Goal: Task Accomplishment & Management: Complete application form

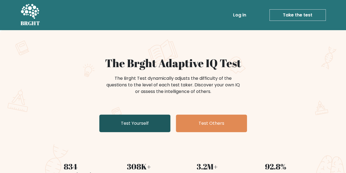
click at [144, 123] on link "Test Yourself" at bounding box center [134, 123] width 71 height 18
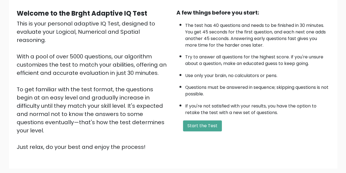
scroll to position [50, 0]
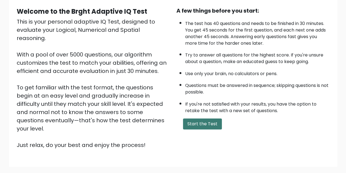
click at [212, 124] on button "Start the Test" at bounding box center [202, 123] width 39 height 11
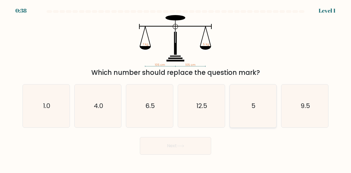
click at [264, 105] on icon "5" at bounding box center [252, 105] width 43 height 43
click at [176, 88] on input "e. 5" at bounding box center [175, 87] width 0 height 1
radio input "true"
click at [187, 142] on button "Next" at bounding box center [175, 146] width 71 height 18
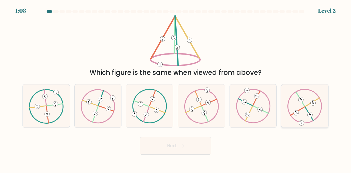
click at [306, 104] on icon at bounding box center [304, 106] width 35 height 34
click at [176, 88] on input "f." at bounding box center [175, 87] width 0 height 1
radio input "true"
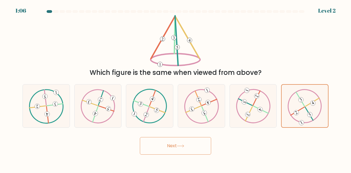
click at [178, 137] on button "Next" at bounding box center [175, 146] width 71 height 18
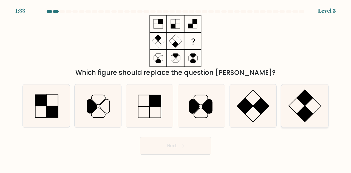
click at [301, 105] on icon at bounding box center [304, 105] width 43 height 43
click at [176, 88] on input "f." at bounding box center [175, 87] width 0 height 1
radio input "true"
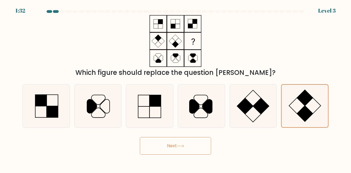
click at [199, 145] on button "Next" at bounding box center [175, 146] width 71 height 18
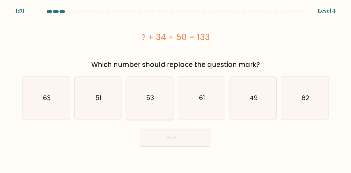
click at [148, 100] on text "53" at bounding box center [150, 97] width 8 height 9
click at [175, 88] on input "c. 53" at bounding box center [175, 87] width 0 height 1
radio input "true"
click at [262, 100] on icon "49" at bounding box center [252, 97] width 43 height 43
click at [176, 88] on input "e. 49" at bounding box center [175, 87] width 0 height 1
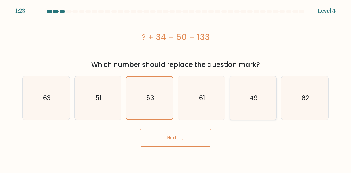
radio input "true"
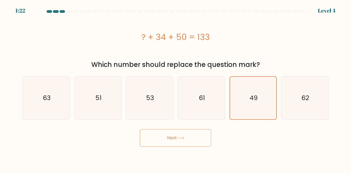
click at [170, 135] on button "Next" at bounding box center [175, 138] width 71 height 18
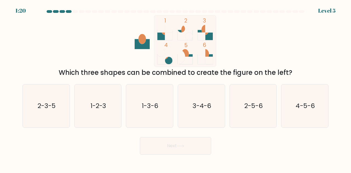
click at [170, 135] on div "Next" at bounding box center [175, 144] width 312 height 20
click at [144, 104] on text "1-3-6" at bounding box center [150, 105] width 16 height 9
click at [175, 88] on input "c. 1-3-6" at bounding box center [175, 87] width 0 height 1
radio input "true"
click at [164, 145] on button "Next" at bounding box center [175, 146] width 71 height 18
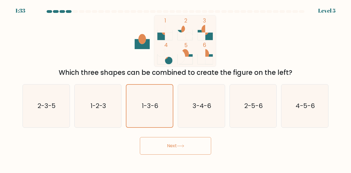
click at [164, 145] on button "Next" at bounding box center [175, 146] width 71 height 18
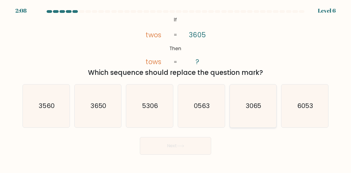
click at [254, 125] on icon "3065" at bounding box center [252, 105] width 43 height 43
click at [176, 88] on input "e. 3065" at bounding box center [175, 87] width 0 height 1
radio input "true"
click at [181, 148] on button "Next" at bounding box center [175, 146] width 71 height 18
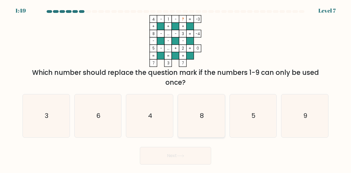
click at [212, 118] on icon "8" at bounding box center [201, 115] width 43 height 43
click at [176, 88] on input "d. 8" at bounding box center [175, 87] width 0 height 1
radio input "true"
click at [189, 156] on button "Next" at bounding box center [175, 156] width 71 height 18
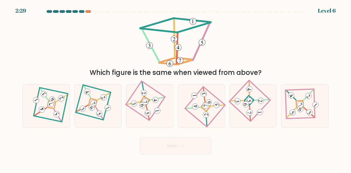
drag, startPoint x: 189, startPoint y: 156, endPoint x: 145, endPoint y: 144, distance: 46.4
click at [145, 144] on button "Next" at bounding box center [175, 146] width 71 height 18
click at [209, 102] on 884 at bounding box center [208, 102] width 7 height 7
click at [176, 88] on input "d." at bounding box center [175, 87] width 0 height 1
radio input "true"
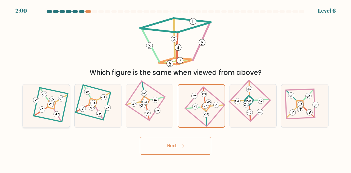
click at [49, 95] on icon at bounding box center [46, 106] width 30 height 34
click at [175, 88] on input "a." at bounding box center [175, 87] width 0 height 1
radio input "true"
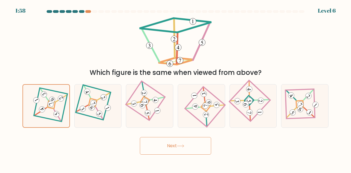
click at [164, 143] on button "Next" at bounding box center [175, 146] width 71 height 18
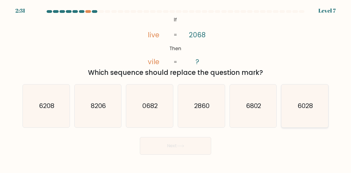
click at [309, 104] on text "6028" at bounding box center [304, 105] width 15 height 9
click at [176, 88] on input "f. 6028" at bounding box center [175, 87] width 0 height 1
radio input "true"
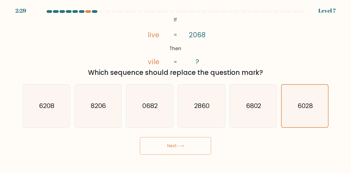
click at [193, 152] on button "Next" at bounding box center [175, 146] width 71 height 18
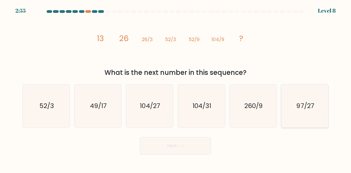
click at [319, 93] on icon "97/27" at bounding box center [304, 105] width 43 height 43
click at [176, 88] on input "f. 97/27" at bounding box center [175, 87] width 0 height 1
radio input "true"
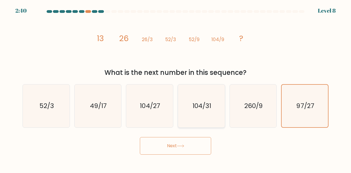
click at [197, 121] on icon "104/31" at bounding box center [201, 105] width 43 height 43
click at [176, 88] on input "d. 104/31" at bounding box center [175, 87] width 0 height 1
radio input "true"
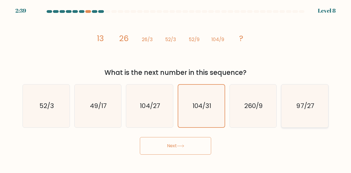
click at [315, 91] on icon "97/27" at bounding box center [304, 105] width 43 height 43
click at [176, 88] on input "f. 97/27" at bounding box center [175, 87] width 0 height 1
radio input "true"
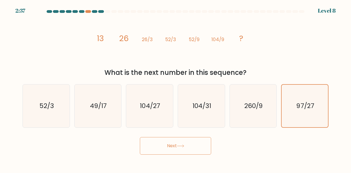
click at [188, 146] on button "Next" at bounding box center [175, 146] width 71 height 18
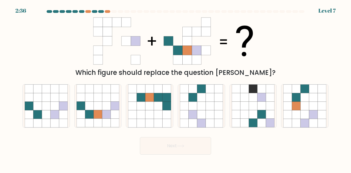
click at [188, 146] on button "Next" at bounding box center [175, 146] width 71 height 18
click at [95, 109] on icon at bounding box center [97, 106] width 8 height 8
click at [175, 88] on input "b." at bounding box center [175, 87] width 0 height 1
radio input "true"
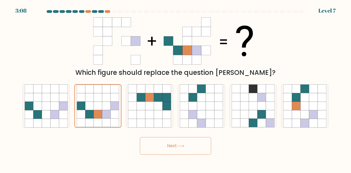
click at [170, 139] on button "Next" at bounding box center [175, 146] width 71 height 18
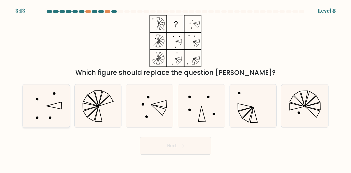
click at [56, 107] on icon at bounding box center [46, 105] width 43 height 43
click at [175, 88] on input "a." at bounding box center [175, 87] width 0 height 1
radio input "true"
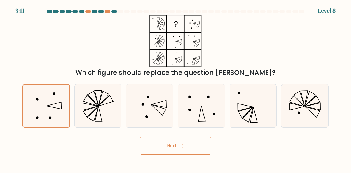
click at [158, 145] on button "Next" at bounding box center [175, 146] width 71 height 18
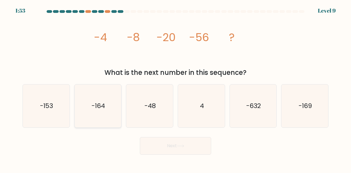
click at [96, 97] on icon "-164" at bounding box center [97, 105] width 43 height 43
click at [175, 88] on input "b. -164" at bounding box center [175, 87] width 0 height 1
radio input "true"
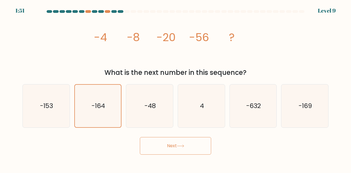
click at [147, 139] on button "Next" at bounding box center [175, 146] width 71 height 18
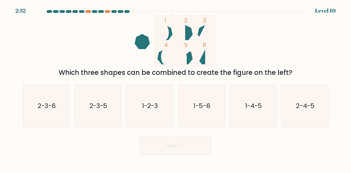
drag, startPoint x: 147, startPoint y: 139, endPoint x: 108, endPoint y: 145, distance: 39.9
click at [108, 145] on div "Next" at bounding box center [175, 144] width 312 height 20
click at [50, 120] on icon "2-3-6" at bounding box center [46, 105] width 43 height 43
click at [175, 88] on input "a. 2-3-6" at bounding box center [175, 87] width 0 height 1
radio input "true"
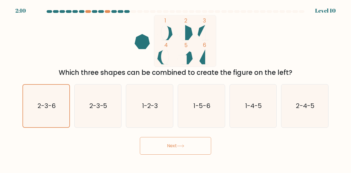
click at [156, 143] on button "Next" at bounding box center [175, 146] width 71 height 18
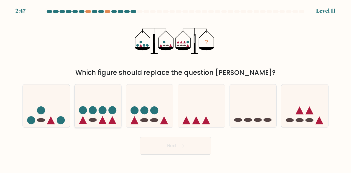
click at [110, 109] on circle at bounding box center [112, 110] width 8 height 8
click at [175, 88] on input "b." at bounding box center [175, 87] width 0 height 1
radio input "true"
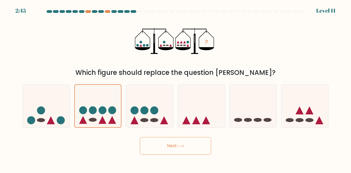
click at [156, 139] on button "Next" at bounding box center [175, 146] width 71 height 18
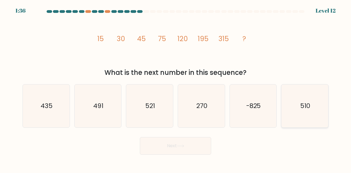
click at [313, 106] on icon "510" at bounding box center [304, 105] width 43 height 43
click at [176, 88] on input "f. 510" at bounding box center [175, 87] width 0 height 1
radio input "true"
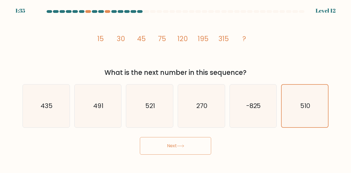
click at [180, 138] on button "Next" at bounding box center [175, 146] width 71 height 18
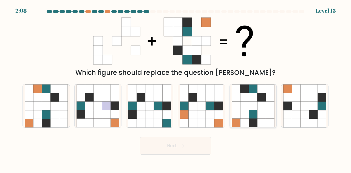
click at [243, 106] on icon at bounding box center [244, 106] width 8 height 8
click at [176, 88] on input "e." at bounding box center [175, 87] width 0 height 1
radio input "true"
click at [144, 140] on button "Next" at bounding box center [175, 146] width 71 height 18
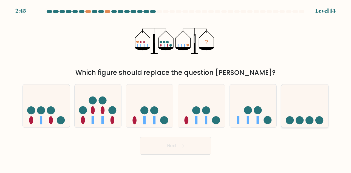
click at [319, 108] on icon at bounding box center [304, 106] width 47 height 39
click at [176, 88] on input "f." at bounding box center [175, 87] width 0 height 1
radio input "true"
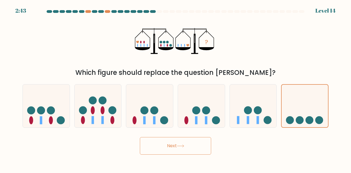
click at [188, 143] on button "Next" at bounding box center [175, 146] width 71 height 18
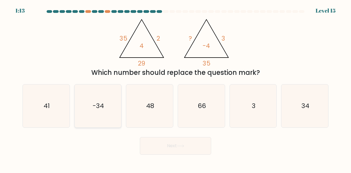
click at [108, 104] on icon "-34" at bounding box center [97, 105] width 43 height 43
click at [175, 88] on input "b. -34" at bounding box center [175, 87] width 0 height 1
radio input "true"
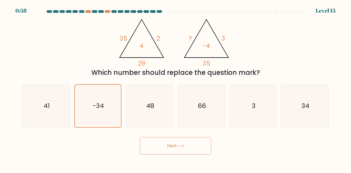
click at [161, 144] on button "Next" at bounding box center [175, 146] width 71 height 18
click at [165, 144] on button "Next" at bounding box center [175, 146] width 71 height 18
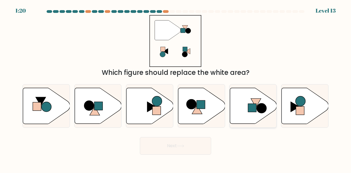
click at [245, 106] on icon at bounding box center [252, 106] width 47 height 36
click at [176, 88] on input "e." at bounding box center [175, 87] width 0 height 1
radio input "true"
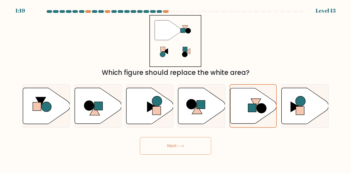
click at [188, 147] on button "Next" at bounding box center [175, 146] width 71 height 18
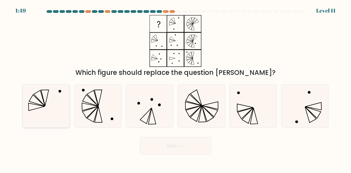
click at [45, 100] on icon at bounding box center [46, 105] width 43 height 43
click at [175, 88] on input "a." at bounding box center [175, 87] width 0 height 1
radio input "true"
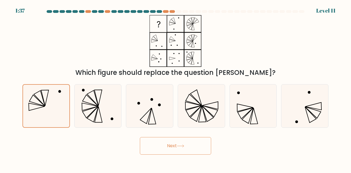
click at [158, 143] on button "Next" at bounding box center [175, 146] width 71 height 18
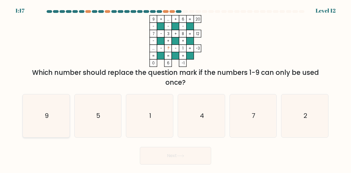
click at [35, 114] on icon "9" at bounding box center [46, 115] width 43 height 43
click at [175, 88] on input "a. 9" at bounding box center [175, 87] width 0 height 1
radio input "true"
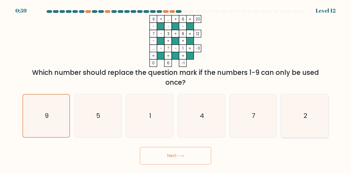
click at [314, 116] on icon "2" at bounding box center [304, 115] width 43 height 43
click at [176, 88] on input "f. 2" at bounding box center [175, 87] width 0 height 1
radio input "true"
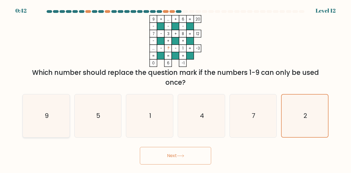
click at [38, 127] on icon "9" at bounding box center [46, 115] width 43 height 43
click at [175, 88] on input "a. 9" at bounding box center [175, 87] width 0 height 1
radio input "true"
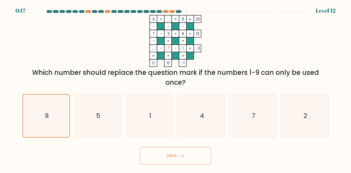
click at [196, 160] on button "Next" at bounding box center [175, 156] width 71 height 18
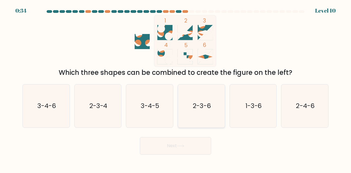
click at [204, 105] on text "2-3-6" at bounding box center [202, 105] width 18 height 9
click at [176, 88] on input "d. 2-3-6" at bounding box center [175, 87] width 0 height 1
radio input "true"
click at [185, 143] on button "Next" at bounding box center [175, 146] width 71 height 18
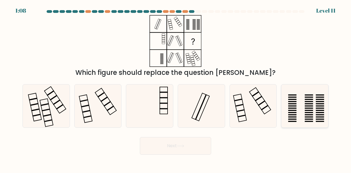
click at [287, 100] on icon at bounding box center [304, 105] width 43 height 43
click at [176, 88] on input "f." at bounding box center [175, 87] width 0 height 1
radio input "true"
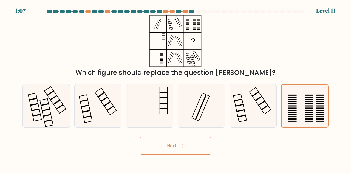
click at [186, 150] on button "Next" at bounding box center [175, 146] width 71 height 18
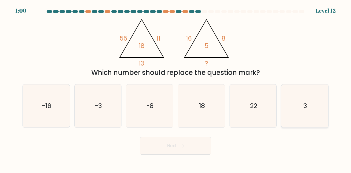
click at [294, 110] on icon "3" at bounding box center [304, 105] width 43 height 43
click at [176, 88] on input "f. 3" at bounding box center [175, 87] width 0 height 1
radio input "true"
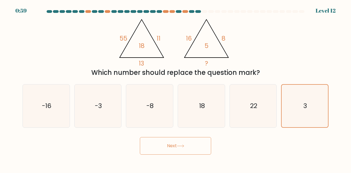
click at [182, 153] on button "Next" at bounding box center [175, 146] width 71 height 18
click at [182, 145] on icon at bounding box center [180, 145] width 7 height 3
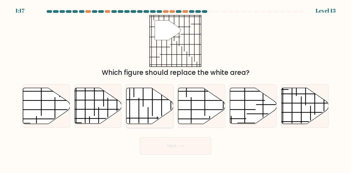
click at [156, 100] on icon at bounding box center [149, 106] width 47 height 36
click at [175, 88] on input "c." at bounding box center [175, 87] width 0 height 1
radio input "true"
click at [156, 100] on icon at bounding box center [150, 105] width 46 height 35
click at [175, 88] on input "c." at bounding box center [175, 87] width 0 height 1
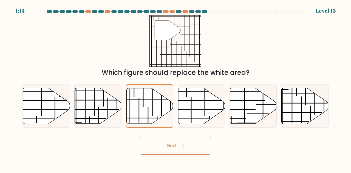
click at [166, 140] on button "Next" at bounding box center [175, 146] width 71 height 18
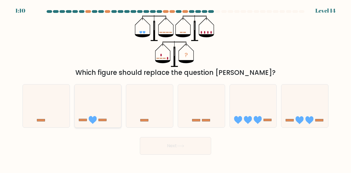
click at [110, 101] on icon at bounding box center [97, 106] width 47 height 39
click at [175, 88] on input "b." at bounding box center [175, 87] width 0 height 1
radio input "true"
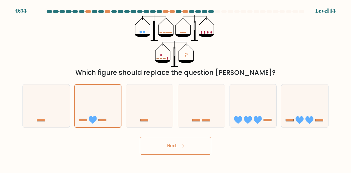
click at [162, 136] on div "Next" at bounding box center [175, 144] width 312 height 20
click at [161, 144] on button "Next" at bounding box center [175, 146] width 71 height 18
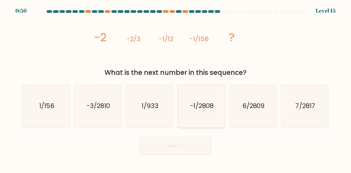
click at [198, 102] on text "-1/2808" at bounding box center [201, 105] width 23 height 9
click at [176, 88] on input "d. -1/2808" at bounding box center [175, 87] width 0 height 1
radio input "true"
click at [187, 149] on button "Next" at bounding box center [175, 146] width 71 height 18
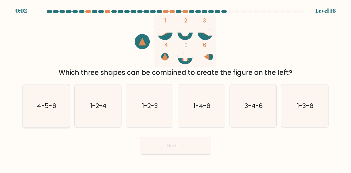
click at [56, 112] on icon "4-5-6" at bounding box center [46, 105] width 43 height 43
click at [175, 88] on input "a. 4-5-6" at bounding box center [175, 87] width 0 height 1
radio input "true"
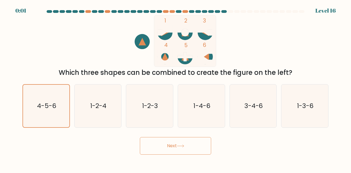
click at [156, 144] on button "Next" at bounding box center [175, 146] width 71 height 18
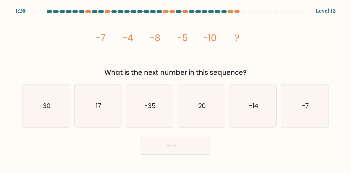
drag, startPoint x: 0, startPoint y: 0, endPoint x: 91, endPoint y: 148, distance: 173.6
click at [91, 148] on div "Next" at bounding box center [175, 144] width 312 height 20
click at [249, 106] on text "-14" at bounding box center [253, 105] width 9 height 9
click at [176, 88] on input "e. -14" at bounding box center [175, 87] width 0 height 1
radio input "true"
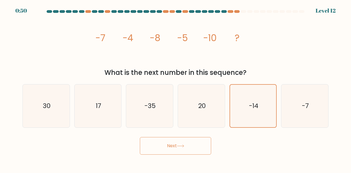
click at [178, 145] on icon at bounding box center [180, 145] width 7 height 3
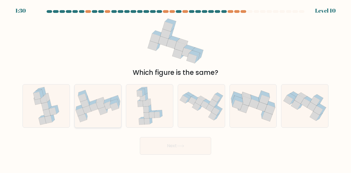
click at [100, 98] on icon at bounding box center [99, 100] width 7 height 6
click at [175, 88] on input "b." at bounding box center [175, 87] width 0 height 1
radio input "true"
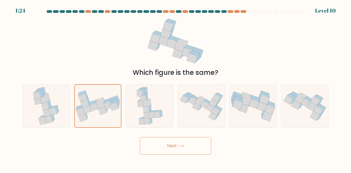
click at [188, 148] on button "Next" at bounding box center [175, 146] width 71 height 18
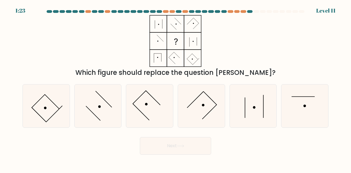
click at [188, 148] on button "Next" at bounding box center [175, 146] width 71 height 18
click at [153, 106] on icon at bounding box center [149, 105] width 43 height 43
click at [175, 88] on input "c." at bounding box center [175, 87] width 0 height 1
radio input "true"
click at [177, 143] on button "Next" at bounding box center [175, 146] width 71 height 18
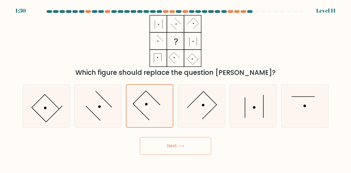
click at [177, 143] on button "Next" at bounding box center [175, 146] width 71 height 18
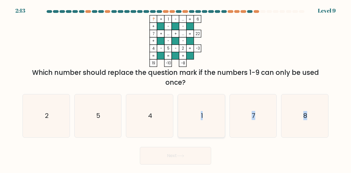
drag, startPoint x: 177, startPoint y: 143, endPoint x: 180, endPoint y: 128, distance: 15.1
click at [180, 128] on form at bounding box center [175, 87] width 351 height 154
click at [189, 129] on icon "1" at bounding box center [201, 115] width 43 height 43
click at [176, 88] on input "d. 1" at bounding box center [175, 87] width 0 height 1
radio input "true"
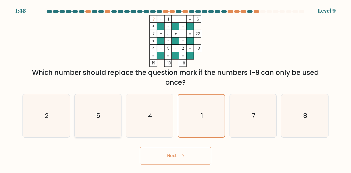
click at [114, 117] on icon "5" at bounding box center [97, 115] width 43 height 43
click at [175, 88] on input "b. 5" at bounding box center [175, 87] width 0 height 1
radio input "true"
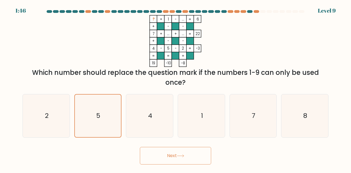
click at [195, 160] on button "Next" at bounding box center [175, 156] width 71 height 18
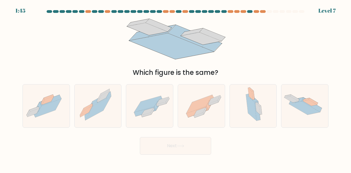
click at [191, 157] on body "1:45 Level 7" at bounding box center [175, 86] width 351 height 173
drag, startPoint x: 160, startPoint y: 101, endPoint x: 152, endPoint y: 107, distance: 10.6
click at [152, 107] on icon at bounding box center [147, 104] width 27 height 16
click at [175, 88] on input "c." at bounding box center [175, 87] width 0 height 1
radio input "true"
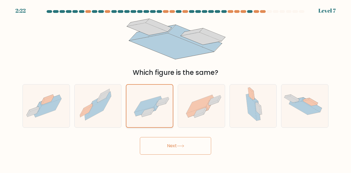
click at [152, 107] on icon at bounding box center [147, 104] width 26 height 16
click at [175, 88] on input "c." at bounding box center [175, 87] width 0 height 1
click at [159, 147] on button "Next" at bounding box center [175, 146] width 71 height 18
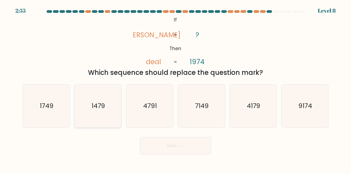
click at [105, 111] on icon "1479" at bounding box center [97, 105] width 43 height 43
click at [175, 88] on input "b. 1479" at bounding box center [175, 87] width 0 height 1
radio input "true"
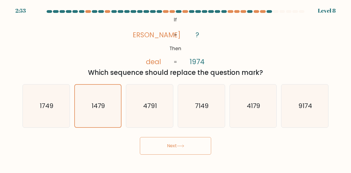
click at [169, 145] on button "Next" at bounding box center [175, 146] width 71 height 18
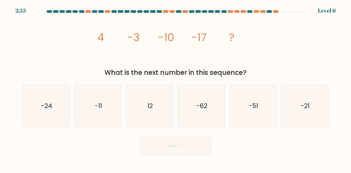
click at [169, 145] on button "Next" at bounding box center [175, 146] width 71 height 18
click at [300, 107] on icon "-21" at bounding box center [304, 105] width 43 height 43
click at [176, 88] on input "f. -21" at bounding box center [175, 87] width 0 height 1
radio input "true"
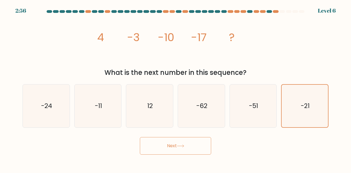
click at [198, 147] on button "Next" at bounding box center [175, 146] width 71 height 18
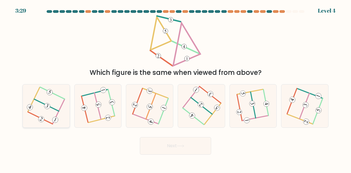
click at [37, 111] on icon at bounding box center [46, 106] width 35 height 34
click at [175, 88] on input "a." at bounding box center [175, 87] width 0 height 1
radio input "true"
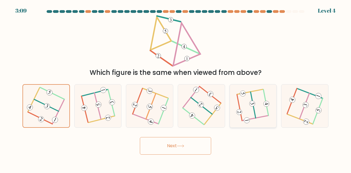
click at [254, 111] on 505 at bounding box center [252, 105] width 5 height 26
click at [176, 88] on input "e." at bounding box center [175, 87] width 0 height 1
radio input "true"
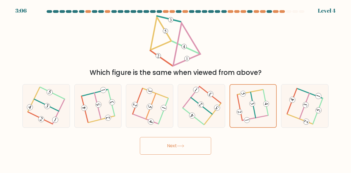
click at [170, 139] on button "Next" at bounding box center [175, 146] width 71 height 18
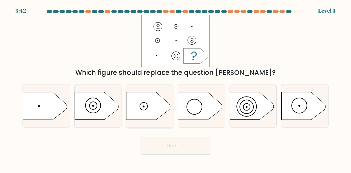
click at [157, 110] on icon at bounding box center [148, 105] width 44 height 27
click at [175, 88] on input "c." at bounding box center [175, 87] width 0 height 1
radio input "true"
click at [179, 147] on icon at bounding box center [180, 145] width 7 height 3
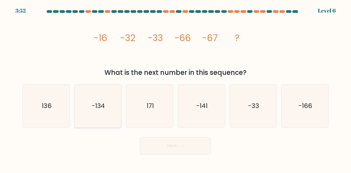
click at [107, 102] on icon "-134" at bounding box center [97, 105] width 43 height 43
click at [175, 88] on input "b. -134" at bounding box center [175, 87] width 0 height 1
radio input "true"
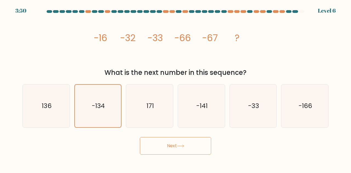
click at [157, 142] on button "Next" at bounding box center [175, 146] width 71 height 18
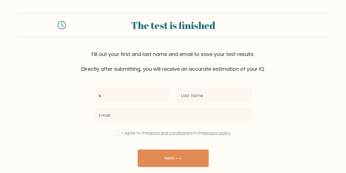
type input "sidd"
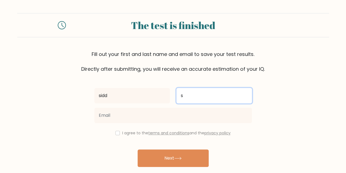
click at [191, 95] on input "s" at bounding box center [215, 95] width 76 height 15
type input "ss"
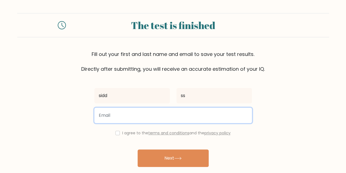
click at [154, 120] on input "email" at bounding box center [173, 115] width 158 height 15
type input "[EMAIL_ADDRESS][DOMAIN_NAME]"
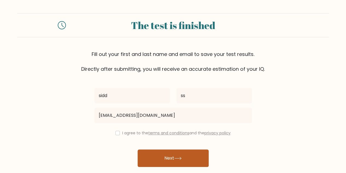
click at [156, 155] on button "Next" at bounding box center [173, 158] width 71 height 18
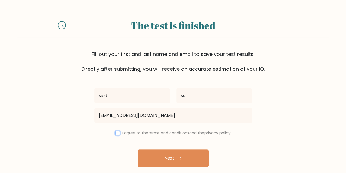
click at [116, 132] on input "checkbox" at bounding box center [118, 133] width 4 height 4
checkbox input "true"
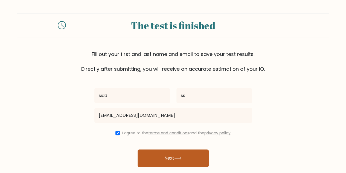
click at [139, 163] on button "Next" at bounding box center [173, 158] width 71 height 18
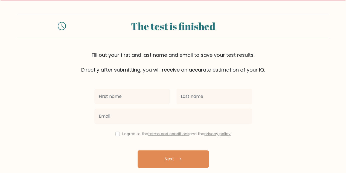
scroll to position [15, 0]
click at [125, 100] on input "text" at bounding box center [132, 95] width 76 height 15
type input "sidd"
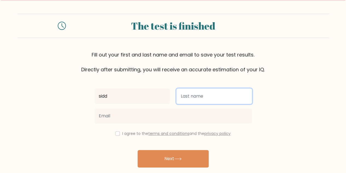
click at [202, 97] on input "text" at bounding box center [215, 95] width 76 height 15
type input "abhi"
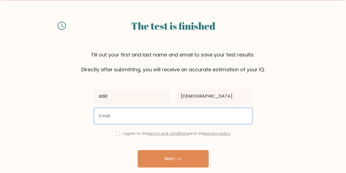
click at [166, 114] on input "email" at bounding box center [173, 115] width 158 height 15
type input "7780423537"
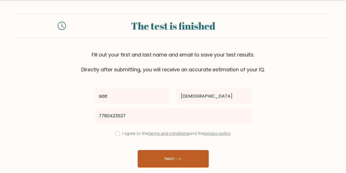
click at [160, 156] on button "Next" at bounding box center [173, 159] width 71 height 18
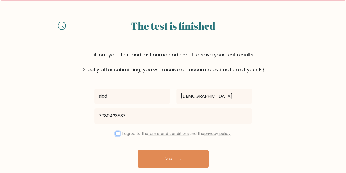
click at [117, 132] on input "checkbox" at bounding box center [118, 133] width 4 height 4
checkbox input "true"
click at [149, 168] on div "Already have an account? Login" at bounding box center [173, 173] width 158 height 12
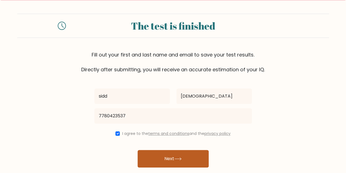
click at [155, 162] on button "Next" at bounding box center [173, 159] width 71 height 18
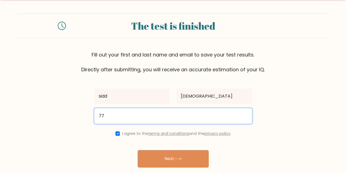
type input "7"
click at [133, 117] on input "email" at bounding box center [173, 115] width 158 height 15
type input "vishwakarmasowrab@gmail.com"
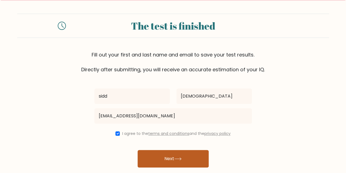
click at [171, 154] on button "Next" at bounding box center [173, 159] width 71 height 18
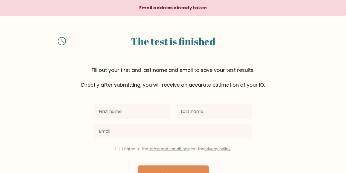
click at [151, 116] on input "text" at bounding box center [132, 111] width 76 height 15
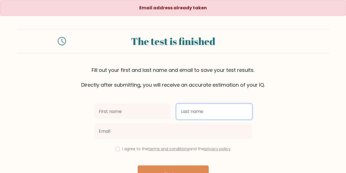
click at [202, 114] on input "text" at bounding box center [215, 111] width 76 height 15
type input "ss"
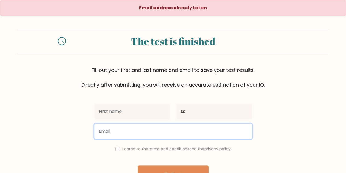
click at [154, 131] on input "email" at bounding box center [173, 131] width 158 height 15
type input "[EMAIL_ADDRESS][DOMAIN_NAME]"
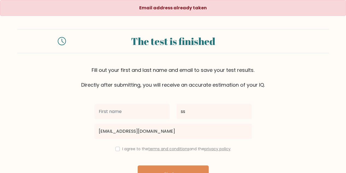
click at [151, 164] on div "ss [EMAIL_ADDRESS][DOMAIN_NAME] I agree to the terms and conditions and the pri…" at bounding box center [173, 141] width 164 height 107
click at [119, 151] on div "I agree to the terms and conditions and the privacy policy" at bounding box center [173, 148] width 164 height 7
click at [116, 148] on input "checkbox" at bounding box center [118, 149] width 4 height 4
checkbox input "true"
click at [148, 170] on button "Next" at bounding box center [173, 174] width 71 height 18
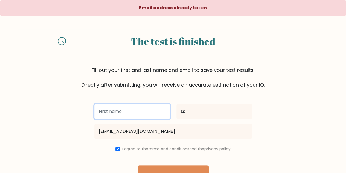
click at [121, 112] on input "text" at bounding box center [132, 111] width 76 height 15
type input "sidd"
click at [138, 165] on button "Next" at bounding box center [173, 174] width 71 height 18
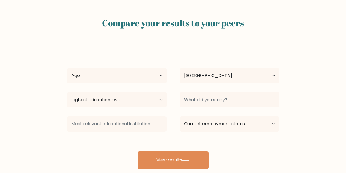
select select "IN"
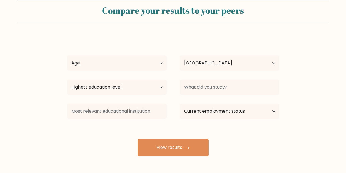
scroll to position [13, 0]
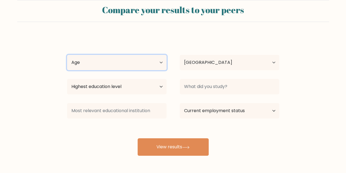
click at [126, 67] on select "Age Under [DEMOGRAPHIC_DATA] [DEMOGRAPHIC_DATA] [DEMOGRAPHIC_DATA] [DEMOGRAPHIC…" at bounding box center [117, 62] width 100 height 15
select select "18_24"
click at [67, 55] on select "Age Under [DEMOGRAPHIC_DATA] [DEMOGRAPHIC_DATA] [DEMOGRAPHIC_DATA] [DEMOGRAPHIC…" at bounding box center [117, 62] width 100 height 15
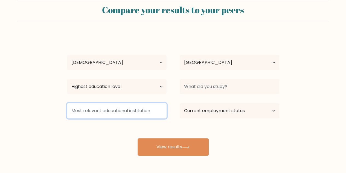
click at [153, 109] on input at bounding box center [117, 110] width 100 height 15
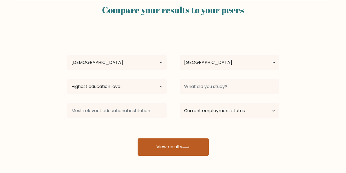
click at [172, 144] on button "View results" at bounding box center [173, 147] width 71 height 18
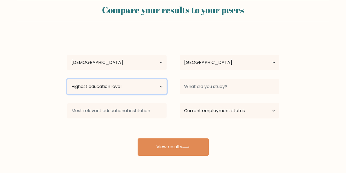
click at [112, 84] on select "Highest education level No schooling Primary Lower Secondary Upper Secondary Oc…" at bounding box center [117, 86] width 100 height 15
select select "bachelors_degree"
click at [67, 79] on select "Highest education level No schooling Primary Lower Secondary Upper Secondary Oc…" at bounding box center [117, 86] width 100 height 15
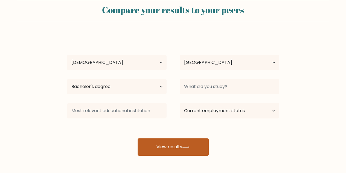
click at [155, 145] on button "View results" at bounding box center [173, 147] width 71 height 18
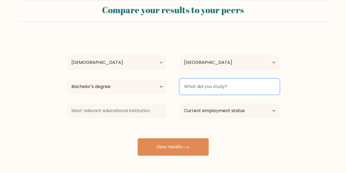
click at [194, 81] on input at bounding box center [230, 86] width 100 height 15
type input "passion"
click at [138, 138] on button "View results" at bounding box center [173, 147] width 71 height 18
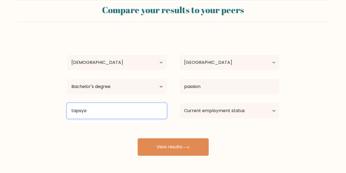
type input "tapsya"
click at [138, 138] on button "View results" at bounding box center [173, 147] width 71 height 18
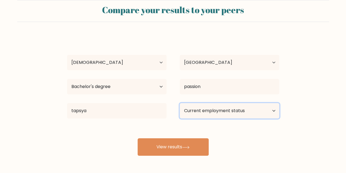
click at [201, 110] on select "Current employment status Employed Student Retired Other / prefer not to answer" at bounding box center [230, 110] width 100 height 15
select select "student"
click at [180, 103] on select "Current employment status Employed Student Retired Other / prefer not to answer" at bounding box center [230, 110] width 100 height 15
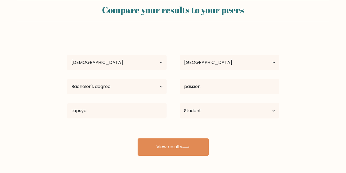
click at [199, 130] on div "sidd ss Age Under 18 years old 18-24 years old 25-34 years old 35-44 years old …" at bounding box center [173, 95] width 219 height 120
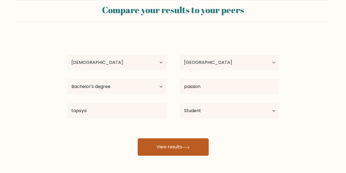
click at [189, 140] on button "View results" at bounding box center [173, 147] width 71 height 18
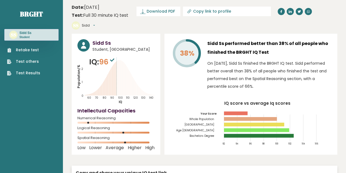
click at [95, 23] on button "Sidd" at bounding box center [88, 25] width 13 height 5
click at [110, 45] on link "Settings" at bounding box center [96, 49] width 28 height 8
click at [29, 48] on link "Retake test" at bounding box center [23, 50] width 33 height 6
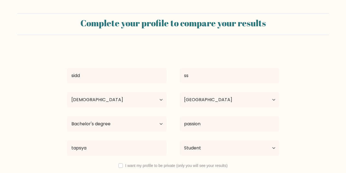
select select "18_24"
select select "IN"
select select "bachelors_degree"
select select "student"
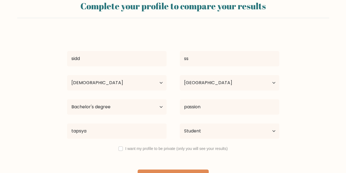
scroll to position [17, 0]
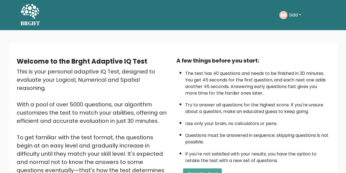
scroll to position [78, 0]
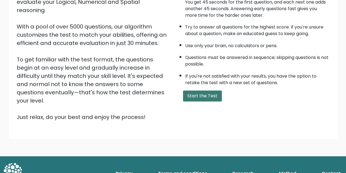
click at [189, 94] on button "Start the Test" at bounding box center [202, 95] width 39 height 11
click at [200, 91] on button "Start the Test" at bounding box center [202, 95] width 39 height 11
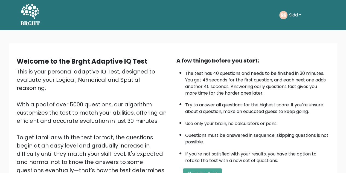
click at [294, 16] on button "Sidd" at bounding box center [295, 15] width 15 height 7
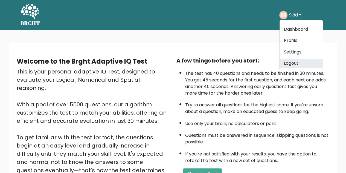
click at [294, 65] on link "Logout" at bounding box center [301, 63] width 43 height 9
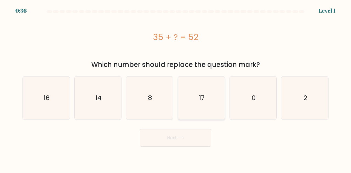
click at [194, 104] on icon "17" at bounding box center [201, 97] width 43 height 43
click at [176, 88] on input "d. 17" at bounding box center [175, 87] width 0 height 1
radio input "true"
click at [186, 142] on button "Next" at bounding box center [175, 138] width 71 height 18
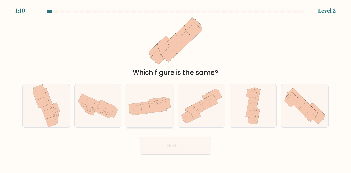
click at [146, 105] on icon at bounding box center [145, 109] width 9 height 10
click at [175, 88] on input "c." at bounding box center [175, 87] width 0 height 1
radio input "true"
click at [160, 147] on button "Next" at bounding box center [175, 146] width 71 height 18
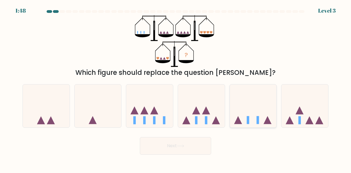
click at [256, 119] on icon at bounding box center [252, 106] width 47 height 39
click at [176, 88] on input "e." at bounding box center [175, 87] width 0 height 1
radio input "true"
click at [188, 142] on button "Next" at bounding box center [175, 146] width 71 height 18
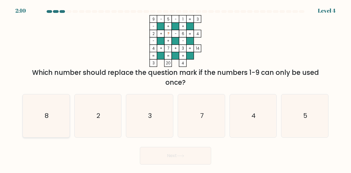
click at [62, 109] on icon "8" at bounding box center [46, 115] width 43 height 43
click at [175, 88] on input "a. 8" at bounding box center [175, 87] width 0 height 1
radio input "true"
click at [158, 154] on button "Next" at bounding box center [175, 156] width 71 height 18
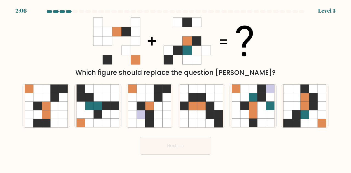
click at [158, 154] on button "Next" at bounding box center [175, 146] width 71 height 18
click at [300, 110] on icon at bounding box center [296, 106] width 8 height 8
click at [176, 88] on input "f." at bounding box center [175, 87] width 0 height 1
radio input "true"
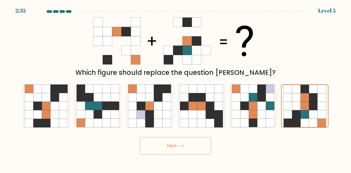
click at [201, 151] on button "Next" at bounding box center [175, 146] width 71 height 18
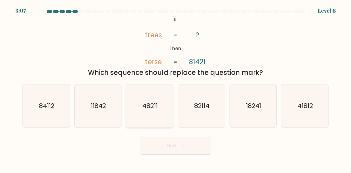
click at [153, 100] on icon "48211" at bounding box center [149, 105] width 43 height 43
click at [175, 88] on input "c. 48211" at bounding box center [175, 87] width 0 height 1
radio input "true"
click at [168, 141] on button "Next" at bounding box center [175, 146] width 71 height 18
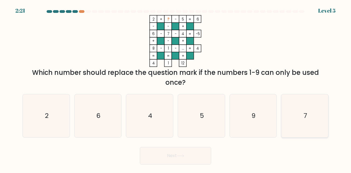
click at [296, 101] on icon "7" at bounding box center [304, 115] width 43 height 43
click at [176, 88] on input "f. 7" at bounding box center [175, 87] width 0 height 1
radio input "true"
click at [191, 163] on button "Next" at bounding box center [175, 156] width 71 height 18
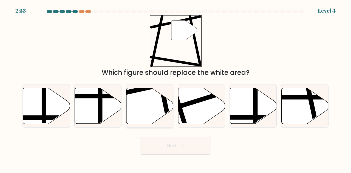
click at [146, 93] on icon at bounding box center [149, 106] width 47 height 36
click at [175, 88] on input "c." at bounding box center [175, 87] width 0 height 1
radio input "true"
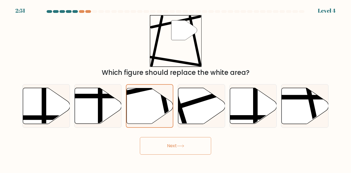
click at [166, 140] on button "Next" at bounding box center [175, 146] width 71 height 18
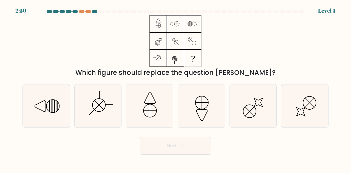
click at [166, 140] on button "Next" at bounding box center [175, 146] width 71 height 18
click at [301, 103] on icon at bounding box center [304, 105] width 43 height 43
click at [176, 88] on input "f." at bounding box center [175, 87] width 0 height 1
radio input "true"
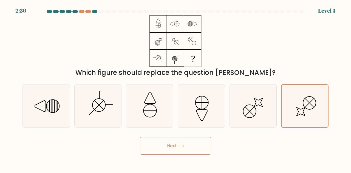
click at [186, 143] on button "Next" at bounding box center [175, 146] width 71 height 18
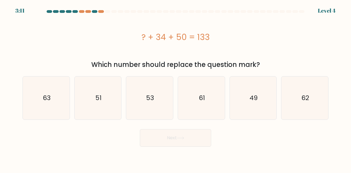
click at [92, 63] on div "Which number should replace the question mark?" at bounding box center [175, 65] width 299 height 10
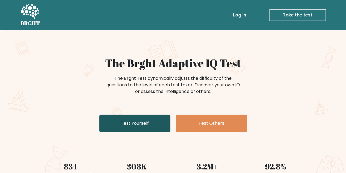
click at [163, 118] on link "Test Yourself" at bounding box center [134, 123] width 71 height 18
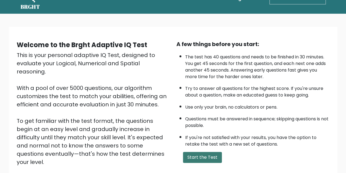
scroll to position [17, 0]
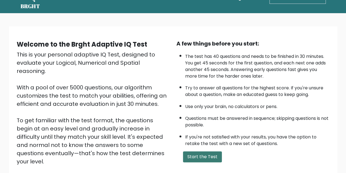
click at [205, 154] on button "Start the Test" at bounding box center [202, 156] width 39 height 11
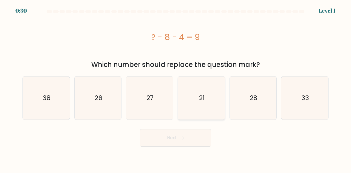
click at [211, 93] on icon "21" at bounding box center [201, 97] width 43 height 43
click at [176, 88] on input "d. 21" at bounding box center [175, 87] width 0 height 1
radio input "true"
click at [200, 140] on button "Next" at bounding box center [175, 138] width 71 height 18
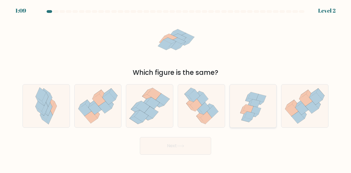
click at [260, 108] on icon at bounding box center [256, 110] width 10 height 8
click at [176, 88] on input "e." at bounding box center [175, 87] width 0 height 1
radio input "true"
click at [194, 144] on button "Next" at bounding box center [175, 146] width 71 height 18
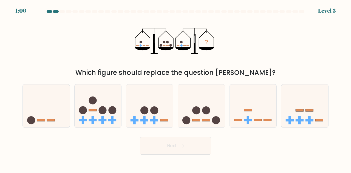
click at [194, 144] on button "Next" at bounding box center [175, 146] width 71 height 18
click at [249, 112] on icon at bounding box center [252, 106] width 47 height 39
click at [176, 88] on input "e." at bounding box center [175, 87] width 0 height 1
radio input "true"
click at [195, 111] on circle at bounding box center [196, 110] width 8 height 8
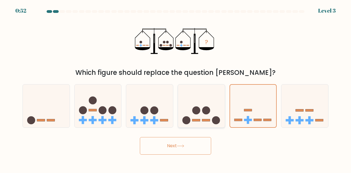
click at [176, 88] on input "d." at bounding box center [175, 87] width 0 height 1
radio input "true"
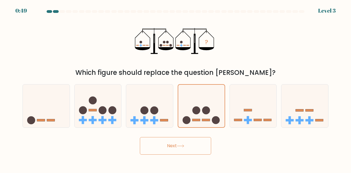
click at [179, 150] on button "Next" at bounding box center [175, 146] width 71 height 18
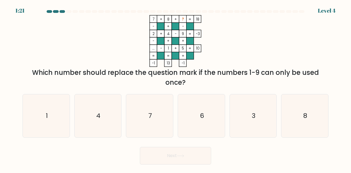
click at [183, 18] on tspan "?" at bounding box center [183, 19] width 2 height 5
click at [94, 102] on icon "4" at bounding box center [97, 115] width 43 height 43
click at [175, 88] on input "b. 4" at bounding box center [175, 87] width 0 height 1
radio input "true"
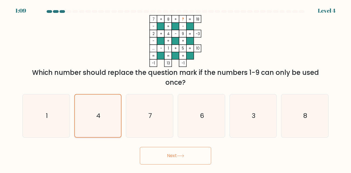
click at [94, 102] on icon "4" at bounding box center [98, 115] width 42 height 42
click at [175, 88] on input "b. 4" at bounding box center [175, 87] width 0 height 1
click at [257, 107] on icon "3" at bounding box center [252, 115] width 43 height 43
click at [176, 88] on input "e. 3" at bounding box center [175, 87] width 0 height 1
radio input "true"
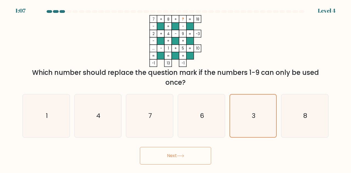
click at [187, 162] on button "Next" at bounding box center [175, 156] width 71 height 18
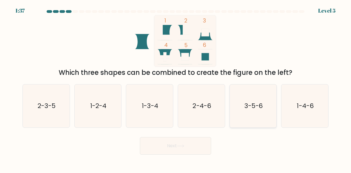
click at [247, 106] on text "3-5-6" at bounding box center [253, 105] width 19 height 9
click at [176, 88] on input "e. 3-5-6" at bounding box center [175, 87] width 0 height 1
radio input "true"
click at [191, 150] on button "Next" at bounding box center [175, 146] width 71 height 18
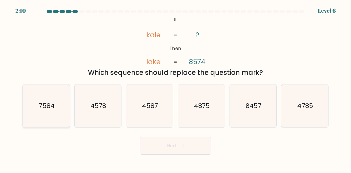
click at [56, 112] on icon "7584" at bounding box center [46, 105] width 43 height 43
click at [175, 88] on input "a. 7584" at bounding box center [175, 87] width 0 height 1
radio input "true"
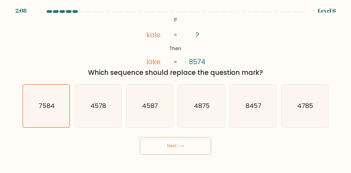
click at [157, 142] on button "Next" at bounding box center [175, 146] width 71 height 18
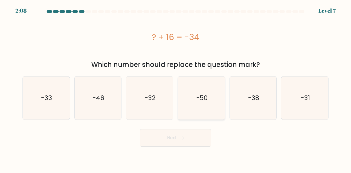
click at [204, 107] on icon "-50" at bounding box center [201, 97] width 43 height 43
click at [176, 88] on input "d. -50" at bounding box center [175, 87] width 0 height 1
radio input "true"
click at [191, 138] on button "Next" at bounding box center [175, 138] width 71 height 18
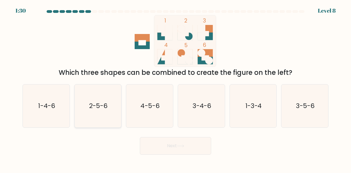
click at [91, 111] on icon "2-5-6" at bounding box center [97, 105] width 43 height 43
click at [175, 88] on input "b. 2-5-6" at bounding box center [175, 87] width 0 height 1
radio input "true"
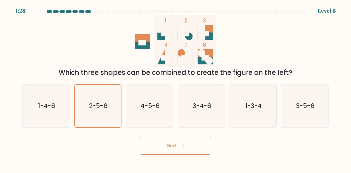
click at [151, 142] on button "Next" at bounding box center [175, 146] width 71 height 18
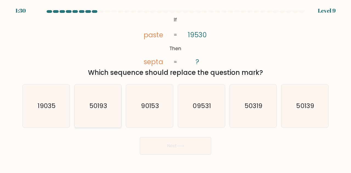
click at [105, 110] on text "50193" at bounding box center [98, 105] width 18 height 9
click at [175, 88] on input "b. 50193" at bounding box center [175, 87] width 0 height 1
radio input "true"
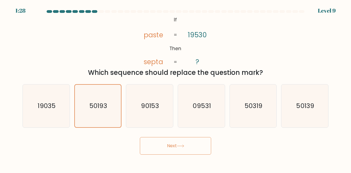
click at [171, 143] on button "Next" at bounding box center [175, 146] width 71 height 18
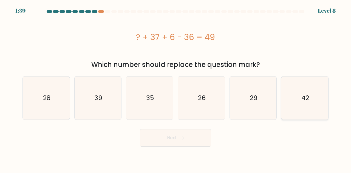
click at [294, 94] on icon "42" at bounding box center [304, 97] width 43 height 43
click at [176, 88] on input "f. 42" at bounding box center [175, 87] width 0 height 1
radio input "true"
click at [202, 137] on button "Next" at bounding box center [175, 138] width 71 height 18
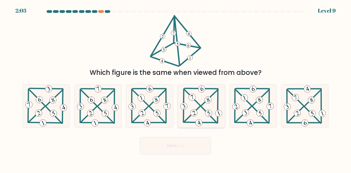
click at [191, 116] on icon at bounding box center [201, 105] width 44 height 43
click at [176, 88] on input "d." at bounding box center [175, 87] width 0 height 1
radio input "true"
click at [191, 142] on button "Next" at bounding box center [175, 146] width 71 height 18
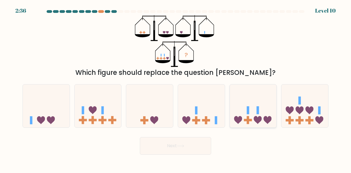
click at [271, 115] on icon at bounding box center [252, 106] width 47 height 39
click at [176, 88] on input "e." at bounding box center [175, 87] width 0 height 1
radio input "true"
click at [207, 147] on button "Next" at bounding box center [175, 146] width 71 height 18
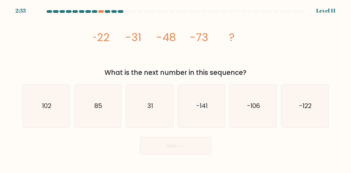
click at [207, 147] on button "Next" at bounding box center [175, 146] width 71 height 18
click at [203, 80] on div "a. 102 b. 85" at bounding box center [175, 104] width 310 height 48
click at [235, 103] on icon "-106" at bounding box center [252, 105] width 43 height 43
click at [176, 88] on input "e. -106" at bounding box center [175, 87] width 0 height 1
radio input "true"
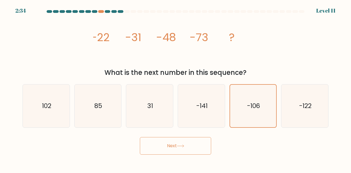
click at [189, 142] on button "Next" at bounding box center [175, 146] width 71 height 18
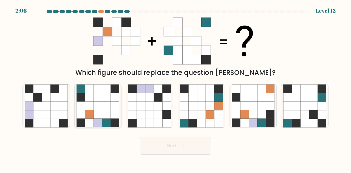
click at [113, 107] on icon at bounding box center [115, 106] width 8 height 8
click at [175, 88] on input "b." at bounding box center [175, 87] width 0 height 1
radio input "true"
click at [186, 147] on button "Next" at bounding box center [175, 146] width 71 height 18
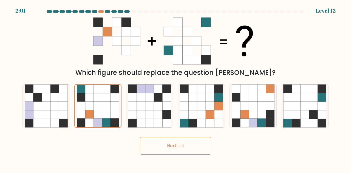
click at [186, 147] on button "Next" at bounding box center [175, 146] width 71 height 18
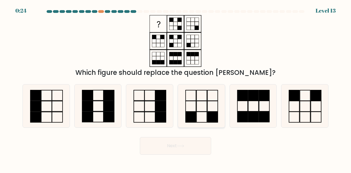
click at [199, 115] on icon at bounding box center [201, 105] width 43 height 43
click at [176, 88] on input "d." at bounding box center [175, 87] width 0 height 1
radio input "true"
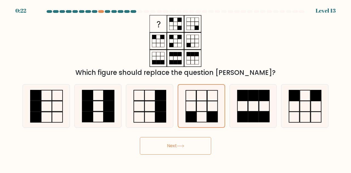
click at [187, 142] on button "Next" at bounding box center [175, 146] width 71 height 18
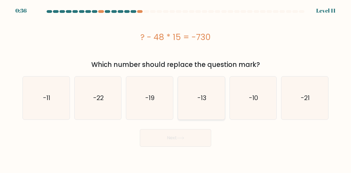
click at [206, 97] on text "-13" at bounding box center [201, 97] width 9 height 9
click at [176, 88] on input "d. -13" at bounding box center [175, 87] width 0 height 1
radio input "true"
click at [180, 138] on icon at bounding box center [180, 138] width 7 height 2
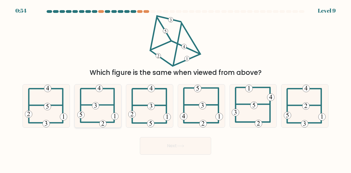
click at [88, 104] on icon at bounding box center [97, 105] width 41 height 43
click at [175, 88] on input "b." at bounding box center [175, 87] width 0 height 1
radio input "true"
click at [160, 148] on button "Next" at bounding box center [175, 146] width 71 height 18
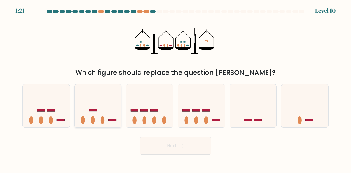
click at [93, 117] on ellipse at bounding box center [93, 120] width 4 height 8
click at [175, 88] on input "b." at bounding box center [175, 87] width 0 height 1
radio input "true"
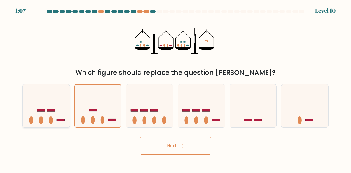
click at [53, 123] on icon at bounding box center [46, 106] width 47 height 39
click at [175, 88] on input "a." at bounding box center [175, 87] width 0 height 1
radio input "true"
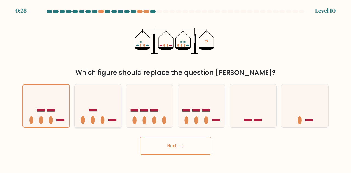
click at [93, 117] on ellipse at bounding box center [93, 120] width 4 height 8
click at [175, 88] on input "b." at bounding box center [175, 87] width 0 height 1
radio input "true"
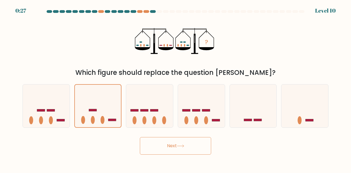
click at [170, 149] on button "Next" at bounding box center [175, 146] width 71 height 18
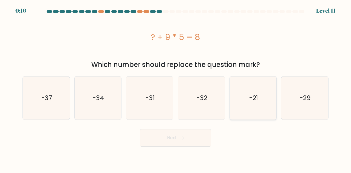
click at [250, 105] on icon "-21" at bounding box center [252, 97] width 43 height 43
click at [176, 88] on input "e. -21" at bounding box center [175, 87] width 0 height 1
radio input "true"
click at [196, 135] on button "Next" at bounding box center [175, 138] width 71 height 18
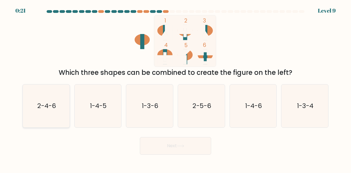
click at [55, 108] on text "2-4-6" at bounding box center [46, 105] width 18 height 9
click at [175, 88] on input "a. 2-4-6" at bounding box center [175, 87] width 0 height 1
radio input "true"
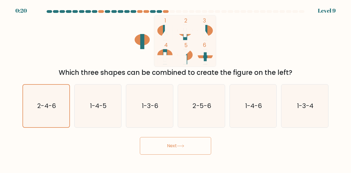
click at [160, 143] on button "Next" at bounding box center [175, 146] width 71 height 18
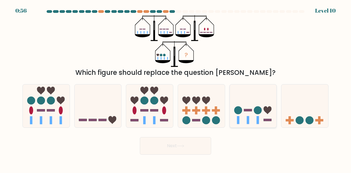
click at [245, 104] on icon at bounding box center [252, 106] width 47 height 39
click at [176, 88] on input "e." at bounding box center [175, 87] width 0 height 1
radio input "true"
click at [294, 121] on icon at bounding box center [304, 106] width 47 height 39
click at [176, 88] on input "f." at bounding box center [175, 87] width 0 height 1
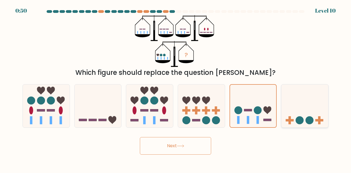
radio input "true"
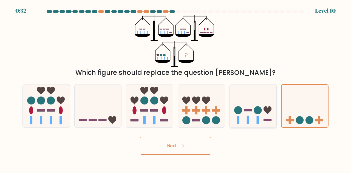
click at [253, 112] on icon at bounding box center [252, 106] width 47 height 39
click at [176, 88] on input "e." at bounding box center [175, 87] width 0 height 1
radio input "true"
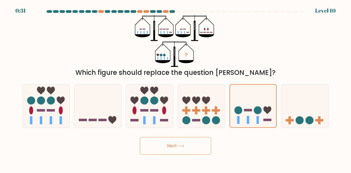
click at [197, 151] on button "Next" at bounding box center [175, 146] width 71 height 18
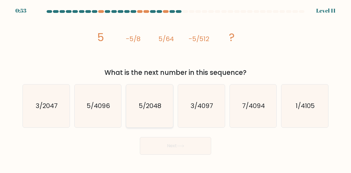
click at [165, 105] on icon "5/2048" at bounding box center [149, 105] width 43 height 43
click at [175, 88] on input "c. 5/2048" at bounding box center [175, 87] width 0 height 1
radio input "true"
click at [181, 144] on button "Next" at bounding box center [175, 146] width 71 height 18
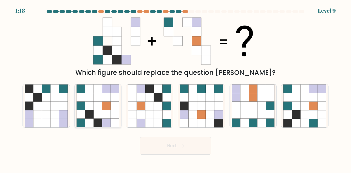
click at [113, 121] on icon at bounding box center [115, 123] width 8 height 8
click at [175, 88] on input "b." at bounding box center [175, 87] width 0 height 1
radio input "true"
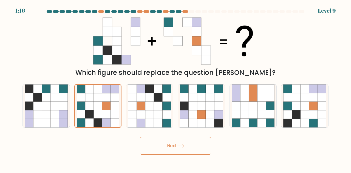
click at [168, 144] on button "Next" at bounding box center [175, 146] width 71 height 18
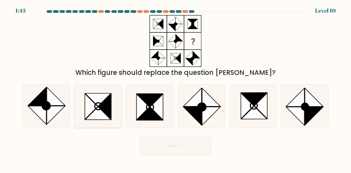
click at [104, 108] on icon at bounding box center [104, 107] width 13 height 26
click at [175, 88] on input "b." at bounding box center [175, 87] width 0 height 1
radio input "true"
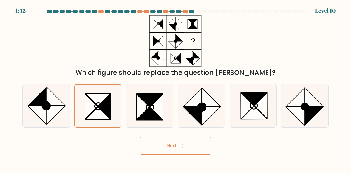
click at [206, 147] on button "Next" at bounding box center [175, 146] width 71 height 18
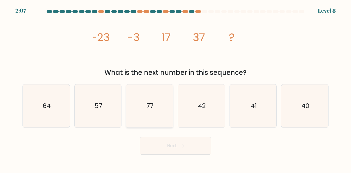
click at [146, 111] on icon "77" at bounding box center [149, 105] width 43 height 43
click at [175, 88] on input "c. 77" at bounding box center [175, 87] width 0 height 1
radio input "true"
click at [179, 154] on button "Next" at bounding box center [175, 146] width 71 height 18
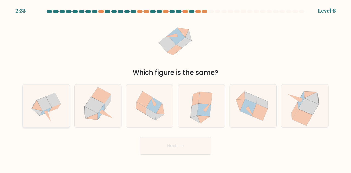
click at [58, 117] on icon at bounding box center [46, 105] width 43 height 43
click at [175, 88] on input "a." at bounding box center [175, 87] width 0 height 1
radio input "true"
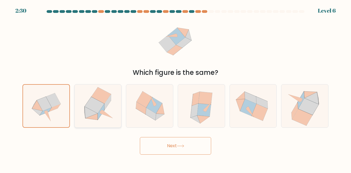
click at [104, 120] on icon at bounding box center [98, 105] width 42 height 43
click at [175, 88] on input "b." at bounding box center [175, 87] width 0 height 1
radio input "true"
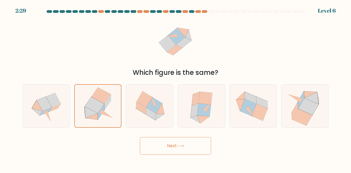
click at [160, 143] on button "Next" at bounding box center [175, 146] width 71 height 18
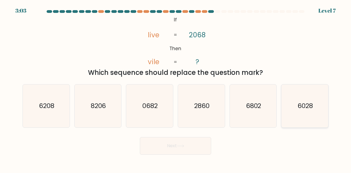
click at [318, 107] on icon "6028" at bounding box center [304, 105] width 43 height 43
click at [176, 88] on input "f. 6028" at bounding box center [175, 87] width 0 height 1
radio input "true"
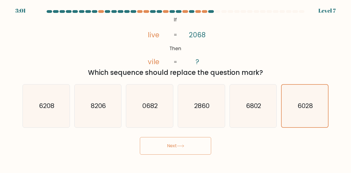
click at [205, 152] on button "Next" at bounding box center [175, 146] width 71 height 18
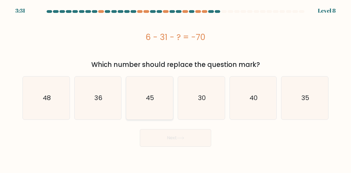
click at [154, 113] on icon "45" at bounding box center [149, 97] width 43 height 43
click at [175, 88] on input "c. 45" at bounding box center [175, 87] width 0 height 1
radio input "true"
click at [168, 134] on button "Next" at bounding box center [175, 138] width 71 height 18
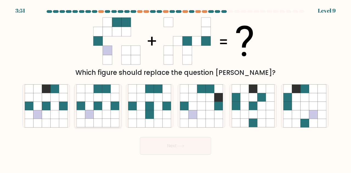
click at [102, 119] on icon at bounding box center [106, 114] width 8 height 8
click at [175, 88] on input "b." at bounding box center [175, 87] width 0 height 1
radio input "true"
click at [186, 138] on button "Next" at bounding box center [175, 146] width 71 height 18
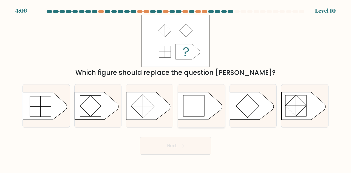
click at [202, 102] on rect at bounding box center [193, 105] width 21 height 21
click at [176, 88] on input "d." at bounding box center [175, 87] width 0 height 1
radio input "true"
click at [192, 146] on button "Next" at bounding box center [175, 146] width 71 height 18
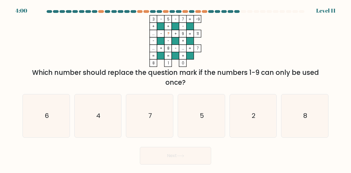
click at [192, 146] on div "Next" at bounding box center [175, 154] width 312 height 20
click at [109, 109] on icon "4" at bounding box center [97, 115] width 43 height 43
click at [175, 88] on input "b. 4" at bounding box center [175, 87] width 0 height 1
radio input "true"
click at [249, 107] on icon "2" at bounding box center [252, 115] width 43 height 43
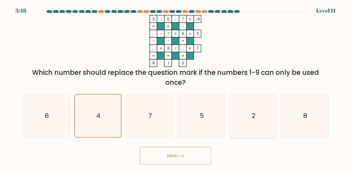
click at [176, 88] on input "e. 2" at bounding box center [175, 87] width 0 height 1
radio input "true"
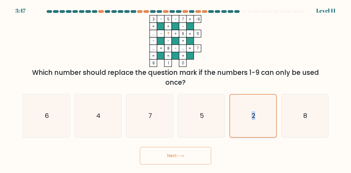
click at [249, 107] on icon "2" at bounding box center [253, 115] width 42 height 42
click at [176, 88] on input "e. 2" at bounding box center [175, 87] width 0 height 1
click at [189, 159] on button "Next" at bounding box center [175, 156] width 71 height 18
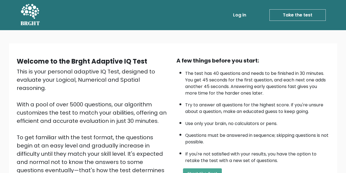
scroll to position [17, 0]
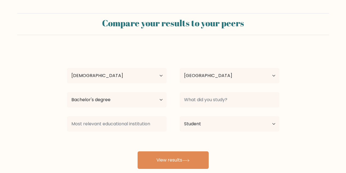
select select "18_24"
select select "IN"
select select "bachelors_degree"
select select "student"
